Goal: Task Accomplishment & Management: Manage account settings

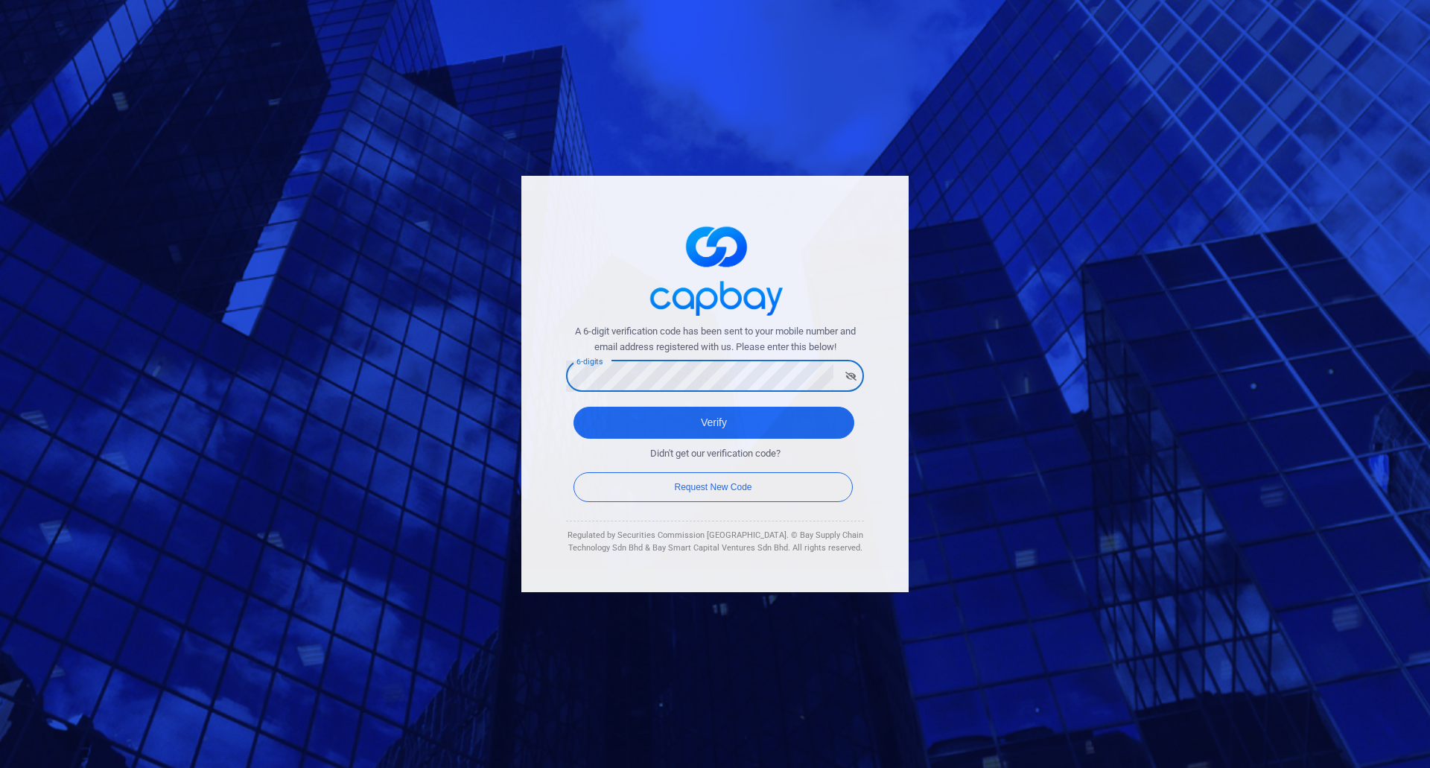
click at [530, 387] on div "A 6-digit verification code has been sent to your mobile number and email addre…" at bounding box center [714, 384] width 387 height 416
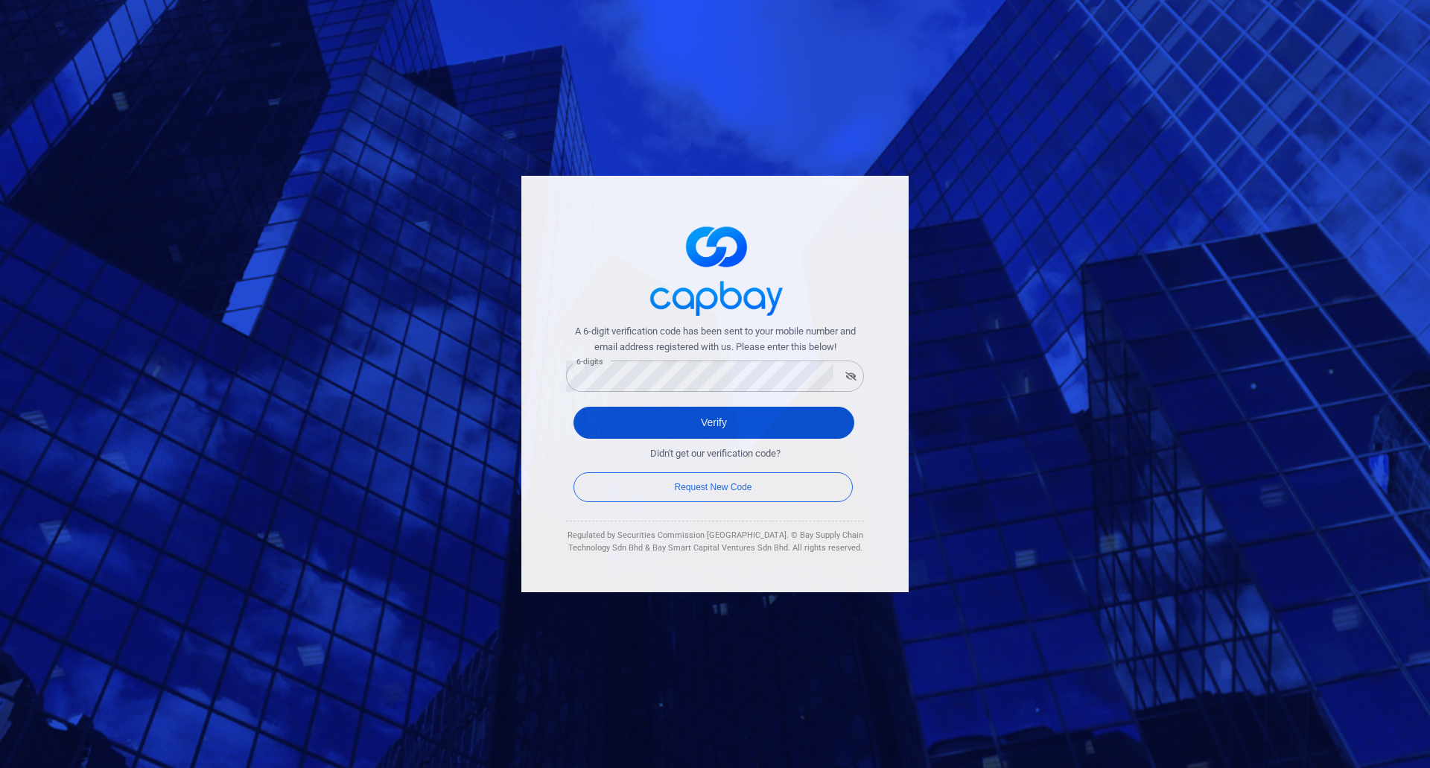
click at [724, 415] on button "Verify" at bounding box center [713, 423] width 281 height 32
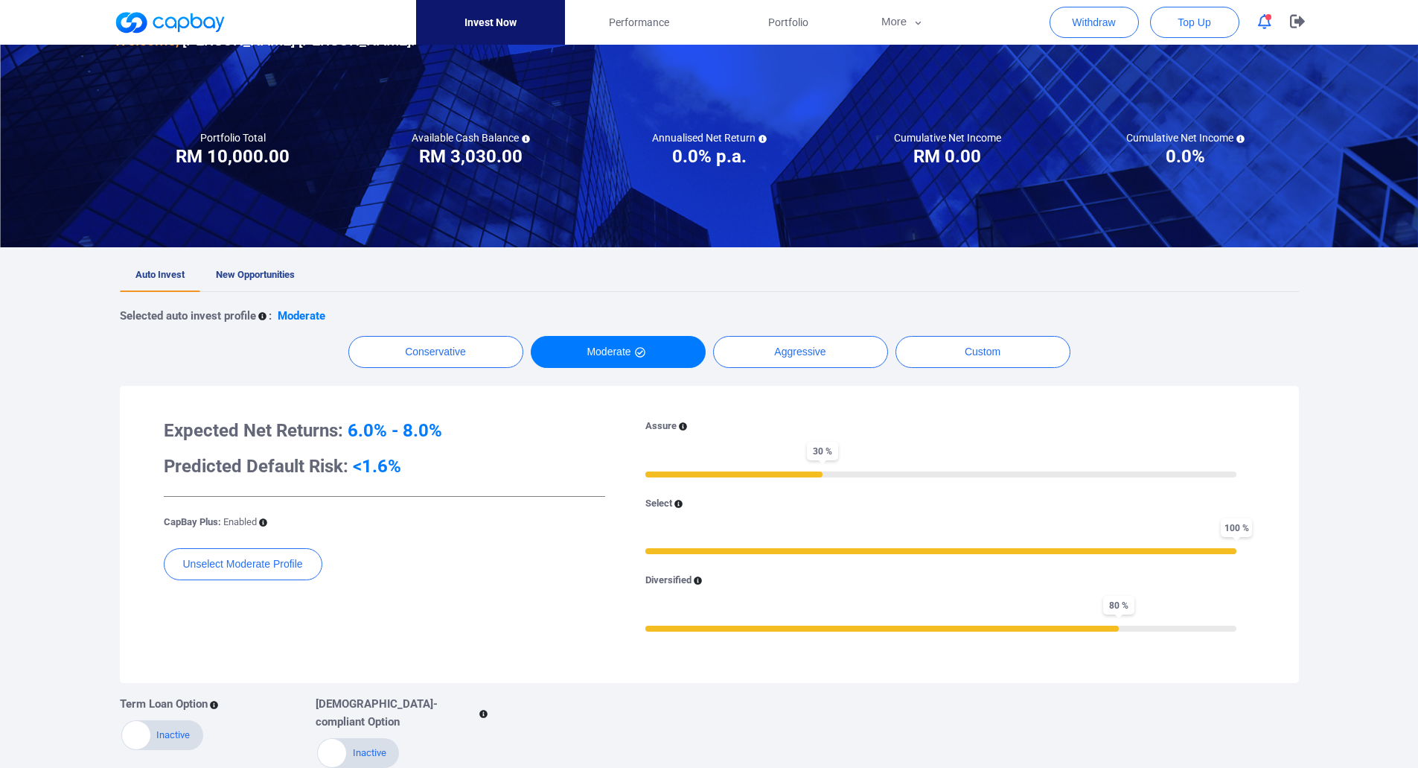
scroll to position [124, 0]
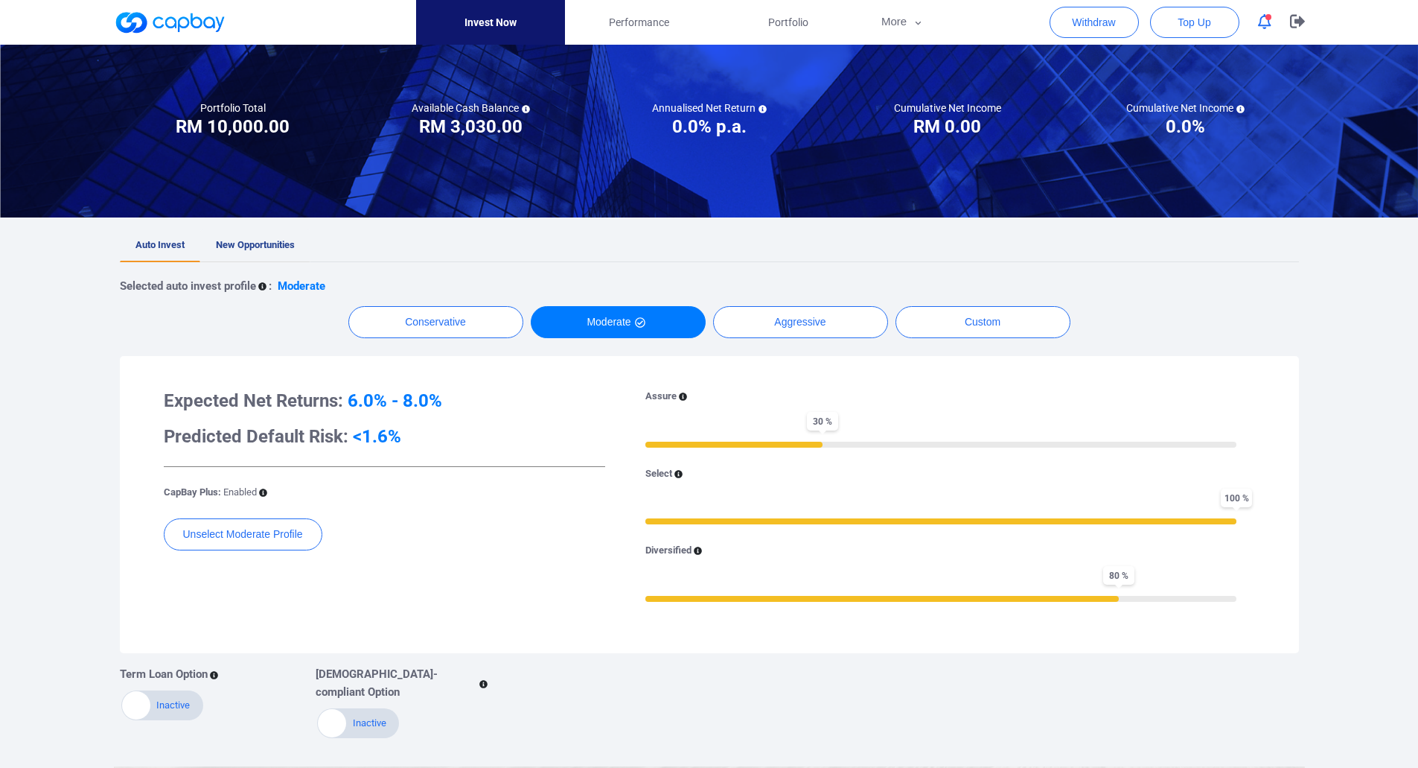
click at [262, 250] on link "New Opportunities" at bounding box center [255, 245] width 110 height 33
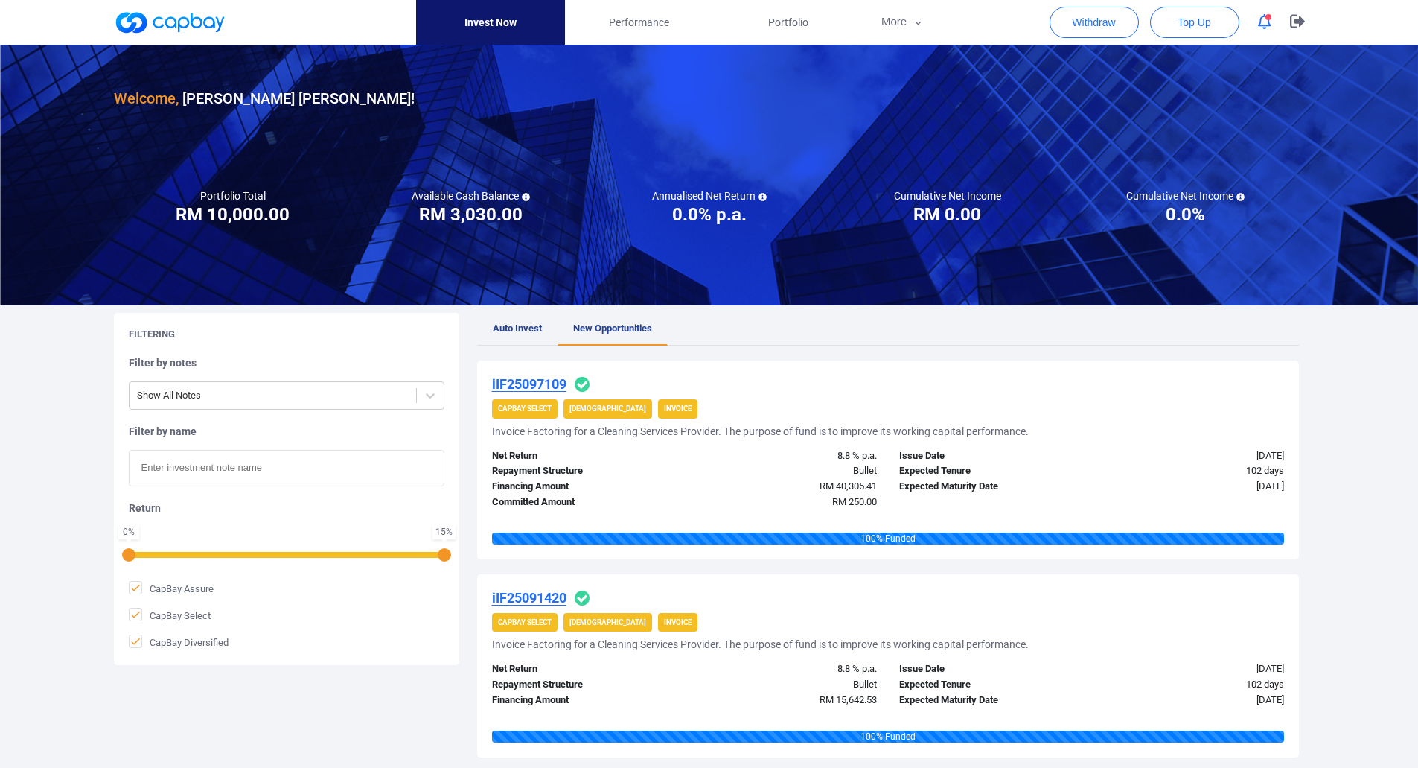
click at [1392, 31] on div at bounding box center [709, 33] width 1418 height 67
click at [1398, 29] on div at bounding box center [709, 33] width 1418 height 67
click at [1268, 23] on icon "button" at bounding box center [1264, 22] width 13 height 16
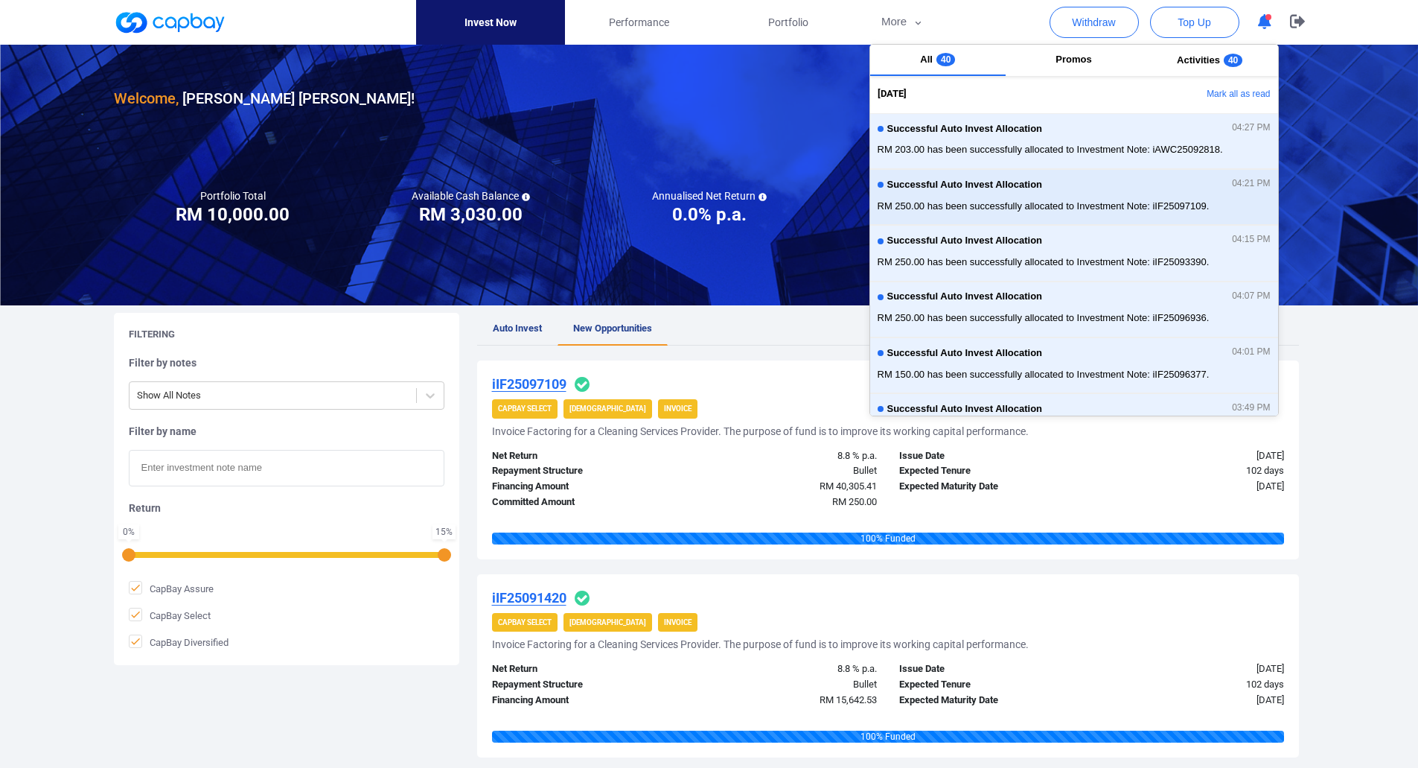
scroll to position [308, 0]
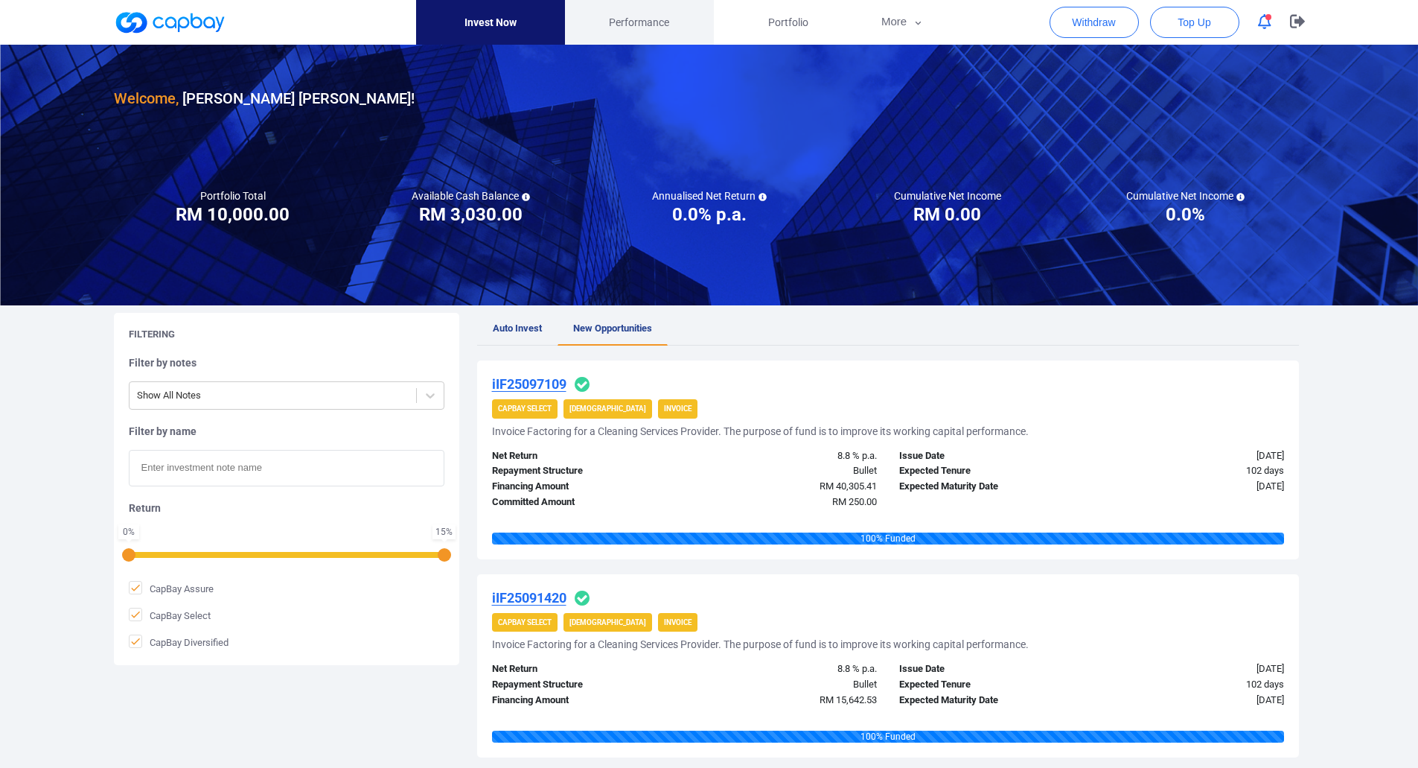
click at [638, 22] on span "Performance" at bounding box center [639, 22] width 60 height 16
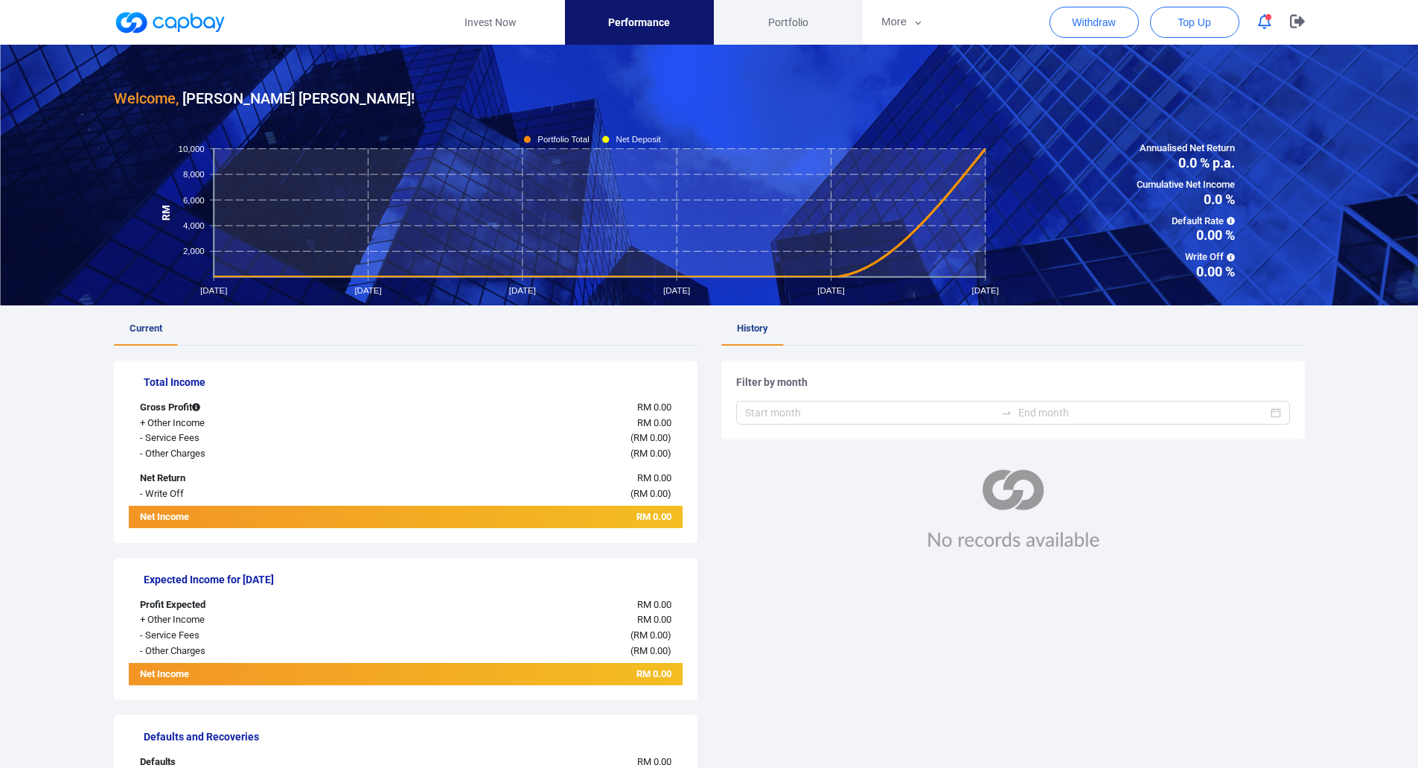
click at [775, 25] on span "Portfolio" at bounding box center [788, 22] width 40 height 16
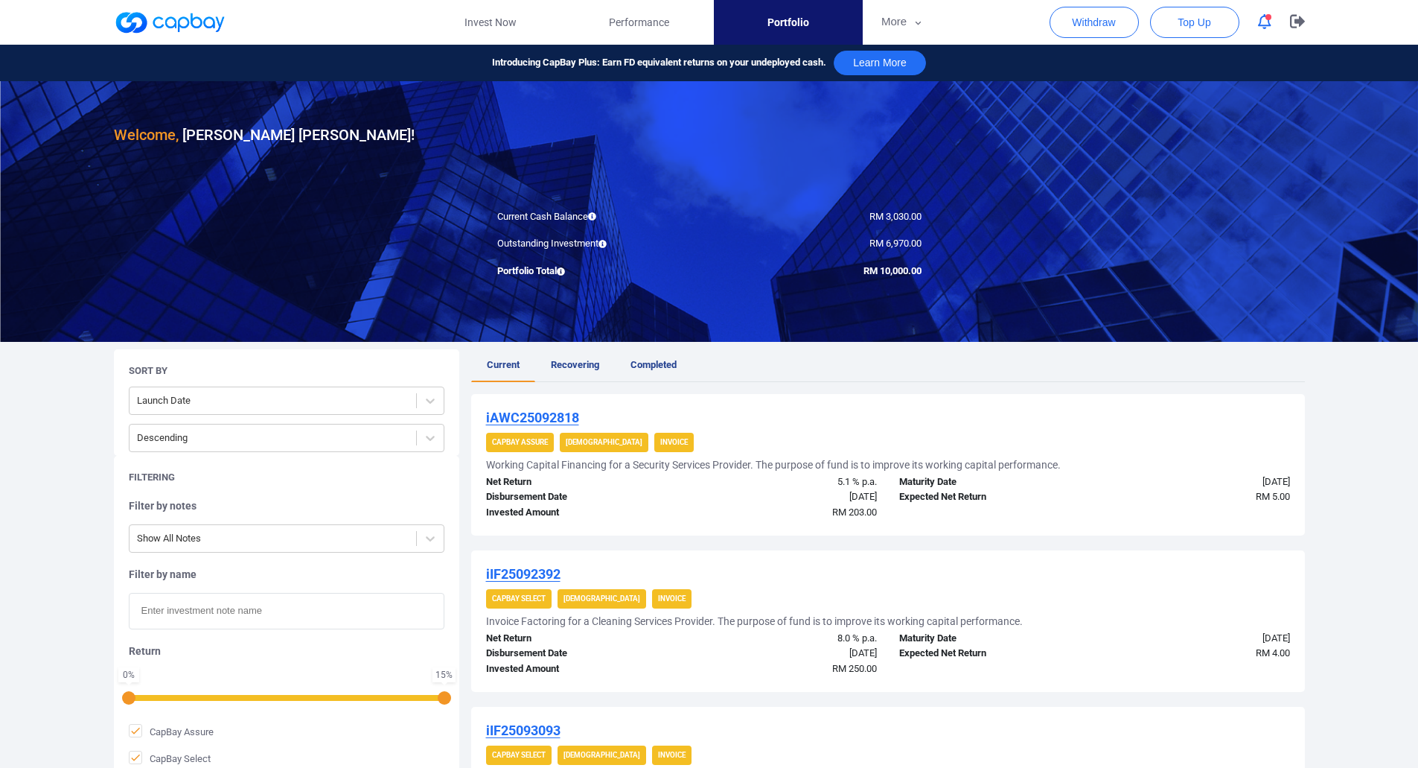
scroll to position [124, 0]
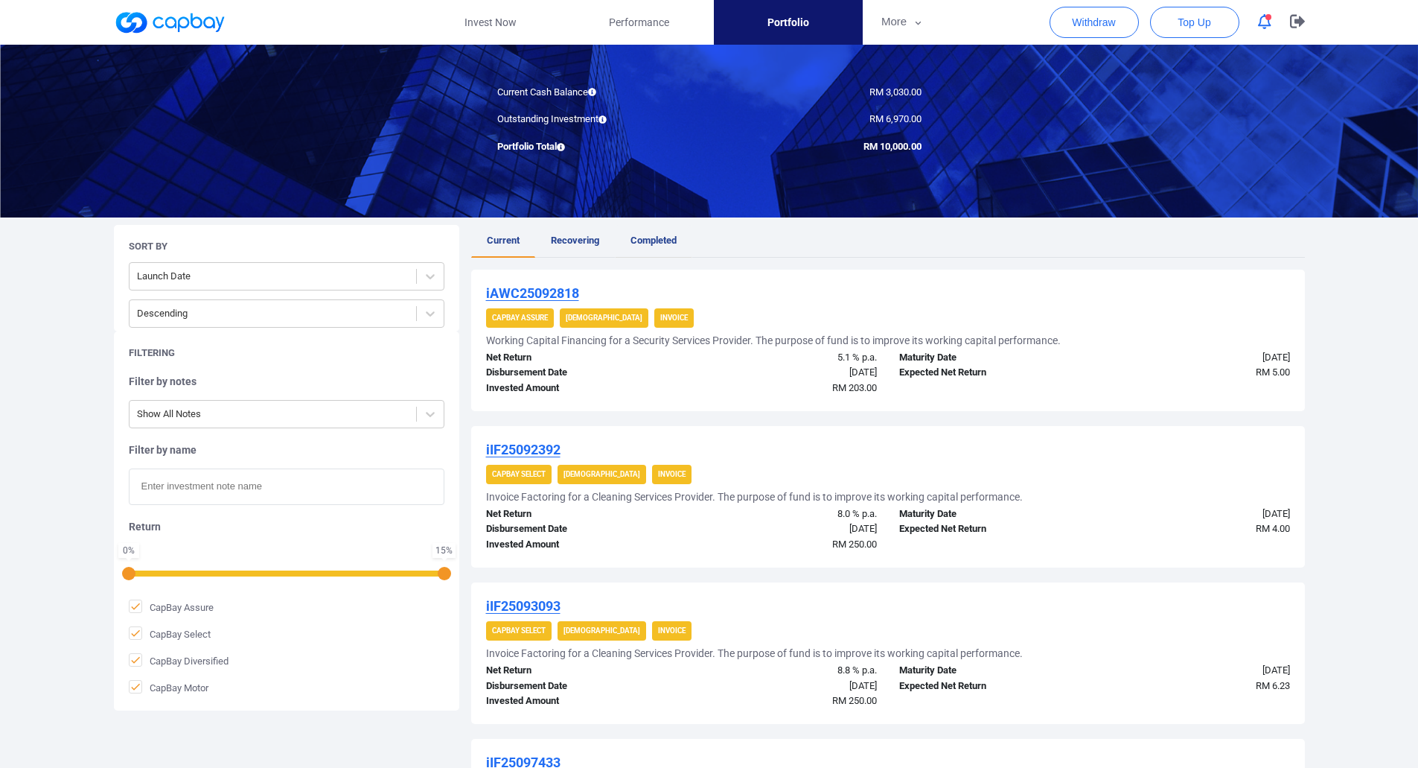
click at [675, 252] on link "Completed" at bounding box center [653, 241] width 77 height 33
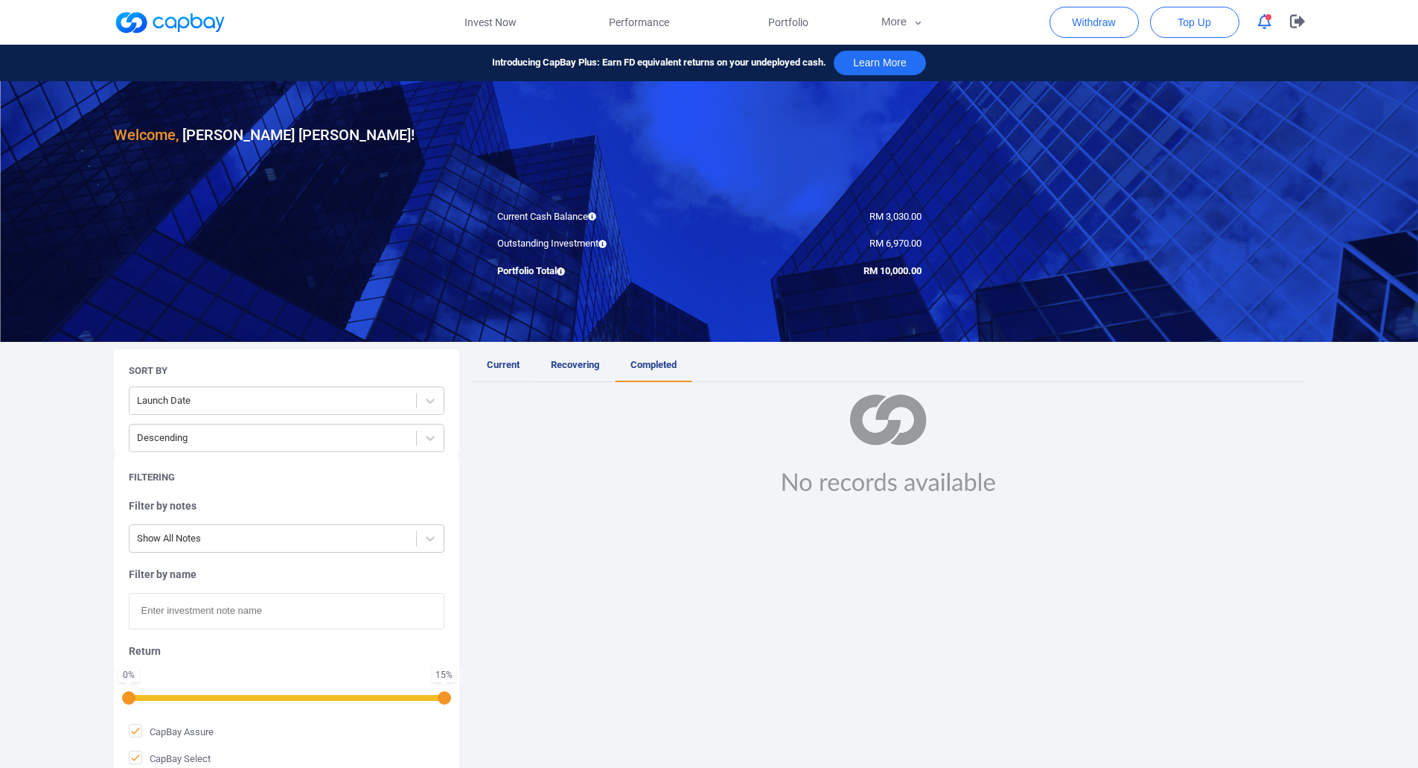
click at [567, 366] on span "Recovering" at bounding box center [575, 364] width 48 height 11
click at [493, 374] on link "Current" at bounding box center [503, 365] width 64 height 33
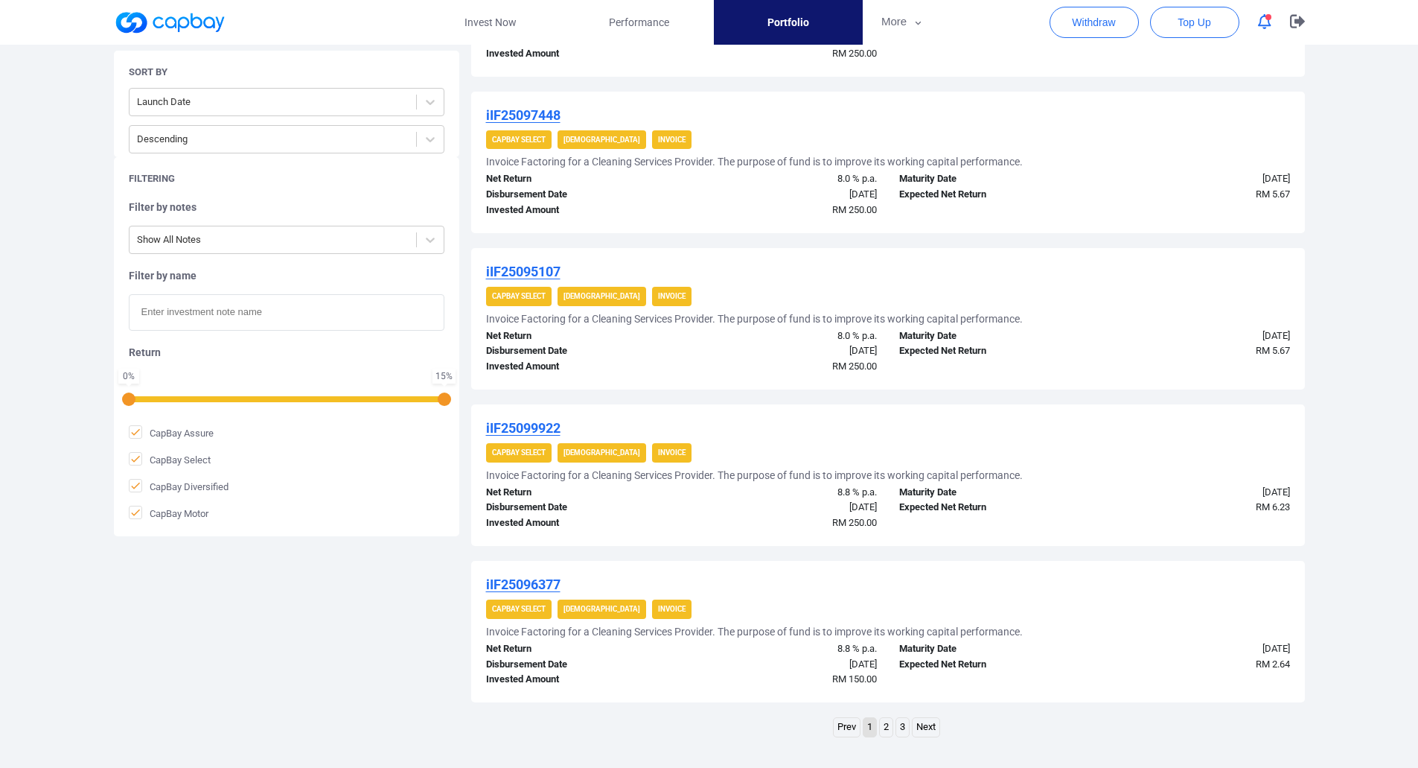
scroll to position [1325, 0]
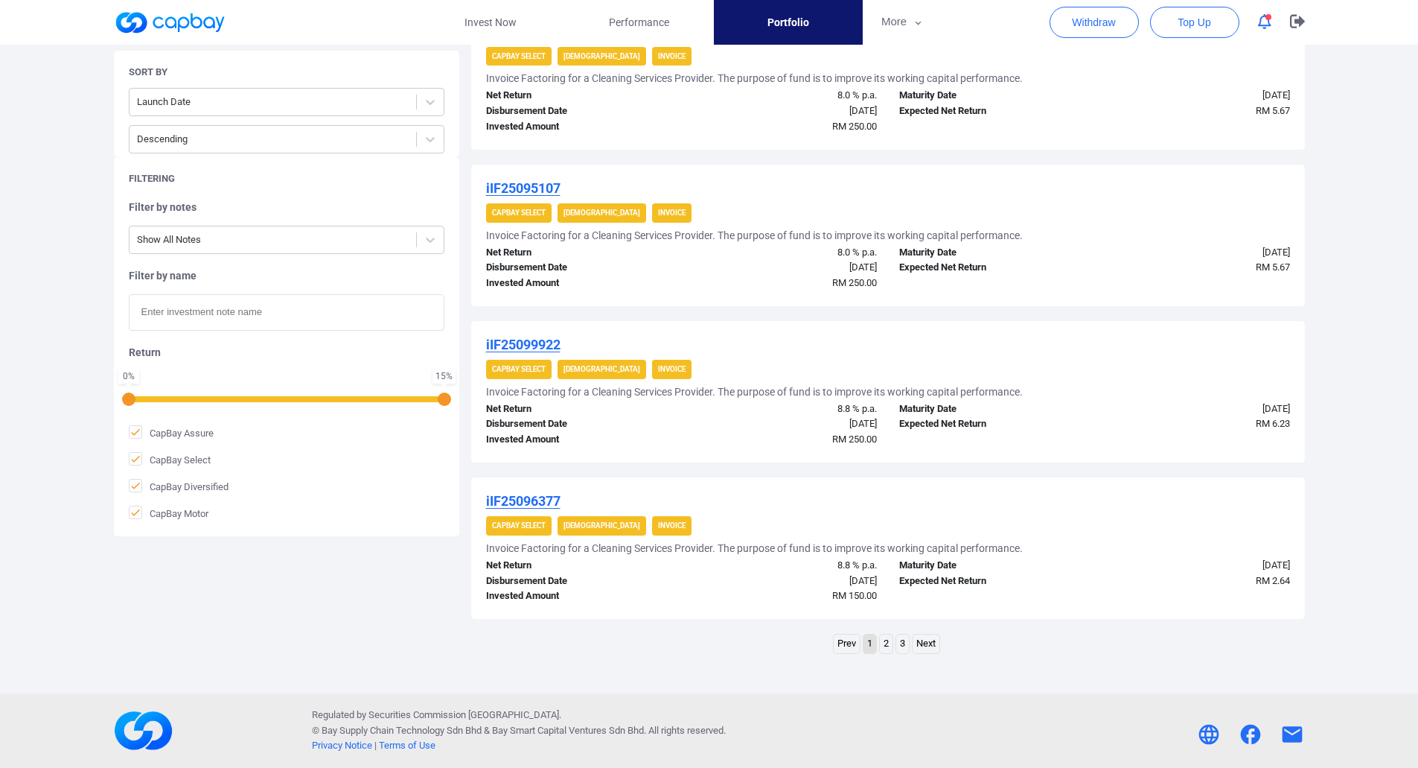
click at [900, 651] on link "3" at bounding box center [902, 643] width 13 height 19
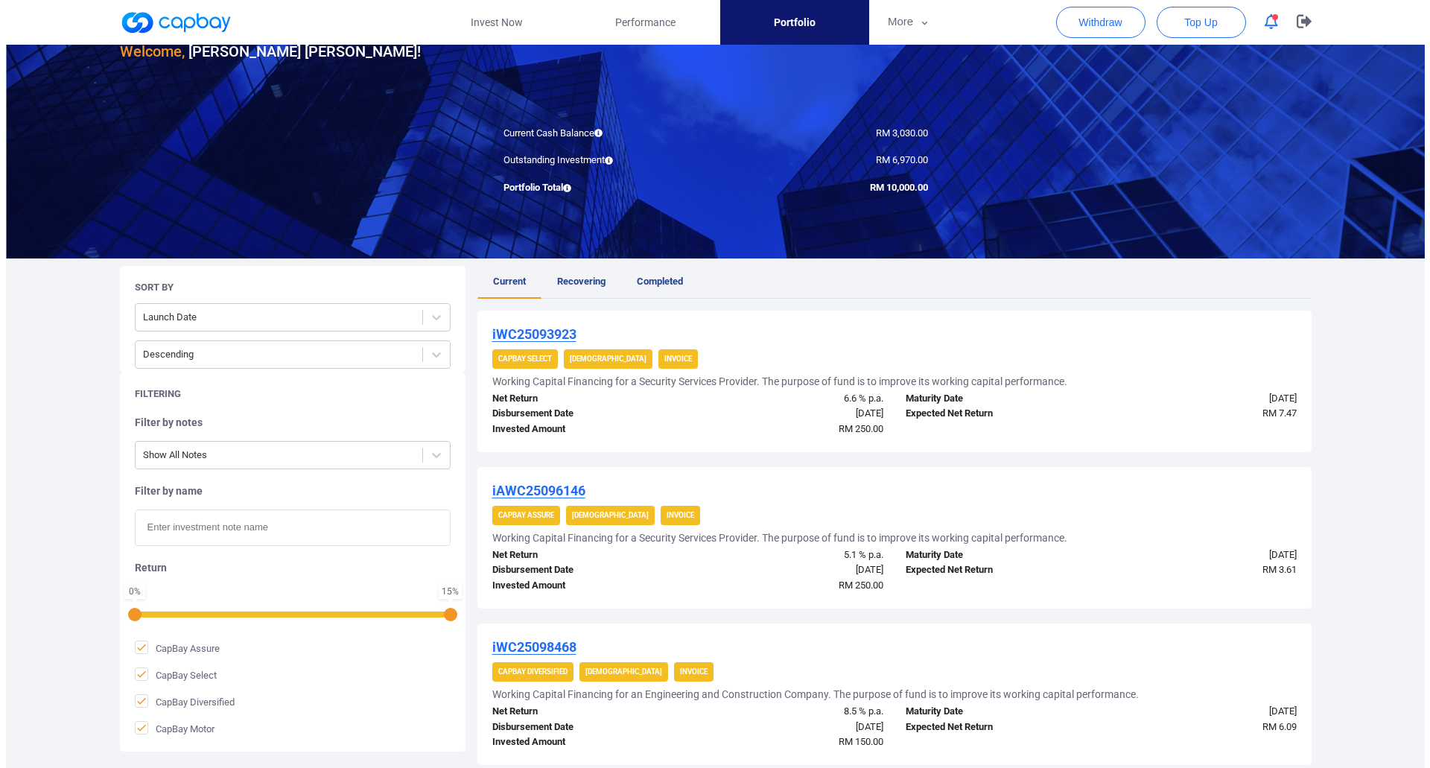
scroll to position [0, 0]
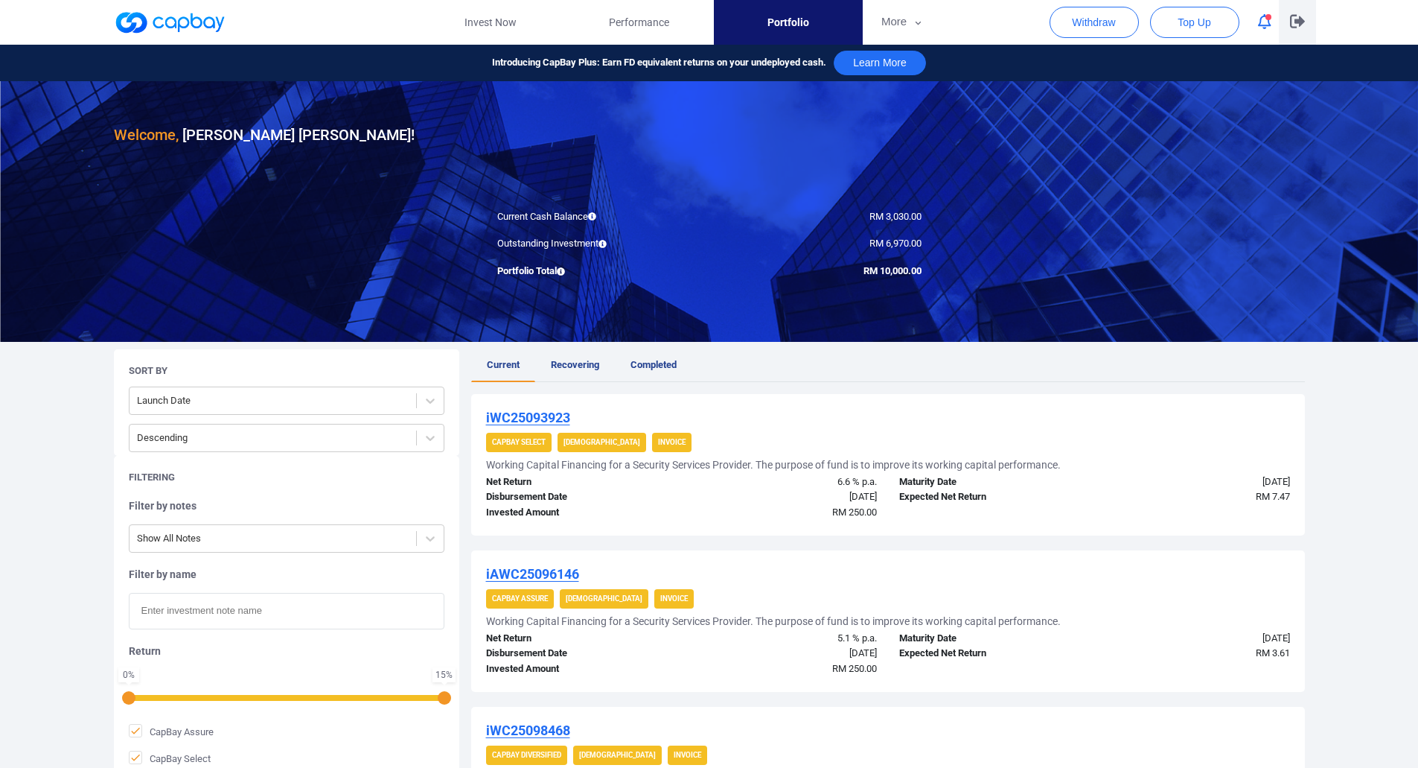
click at [1298, 25] on icon "button" at bounding box center [1297, 21] width 15 height 14
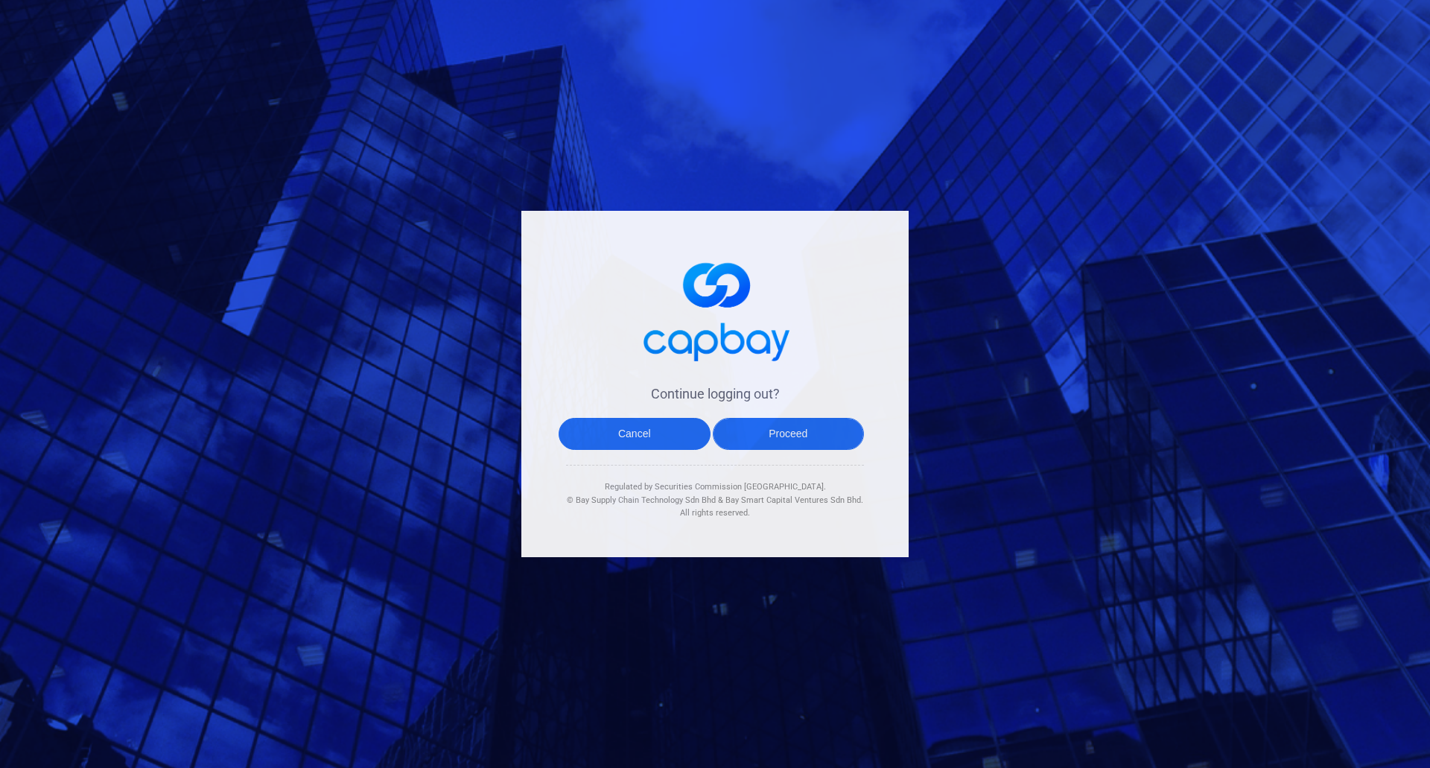
click at [786, 437] on button "Proceed" at bounding box center [789, 434] width 152 height 32
